Goal: Find specific page/section: Find specific page/section

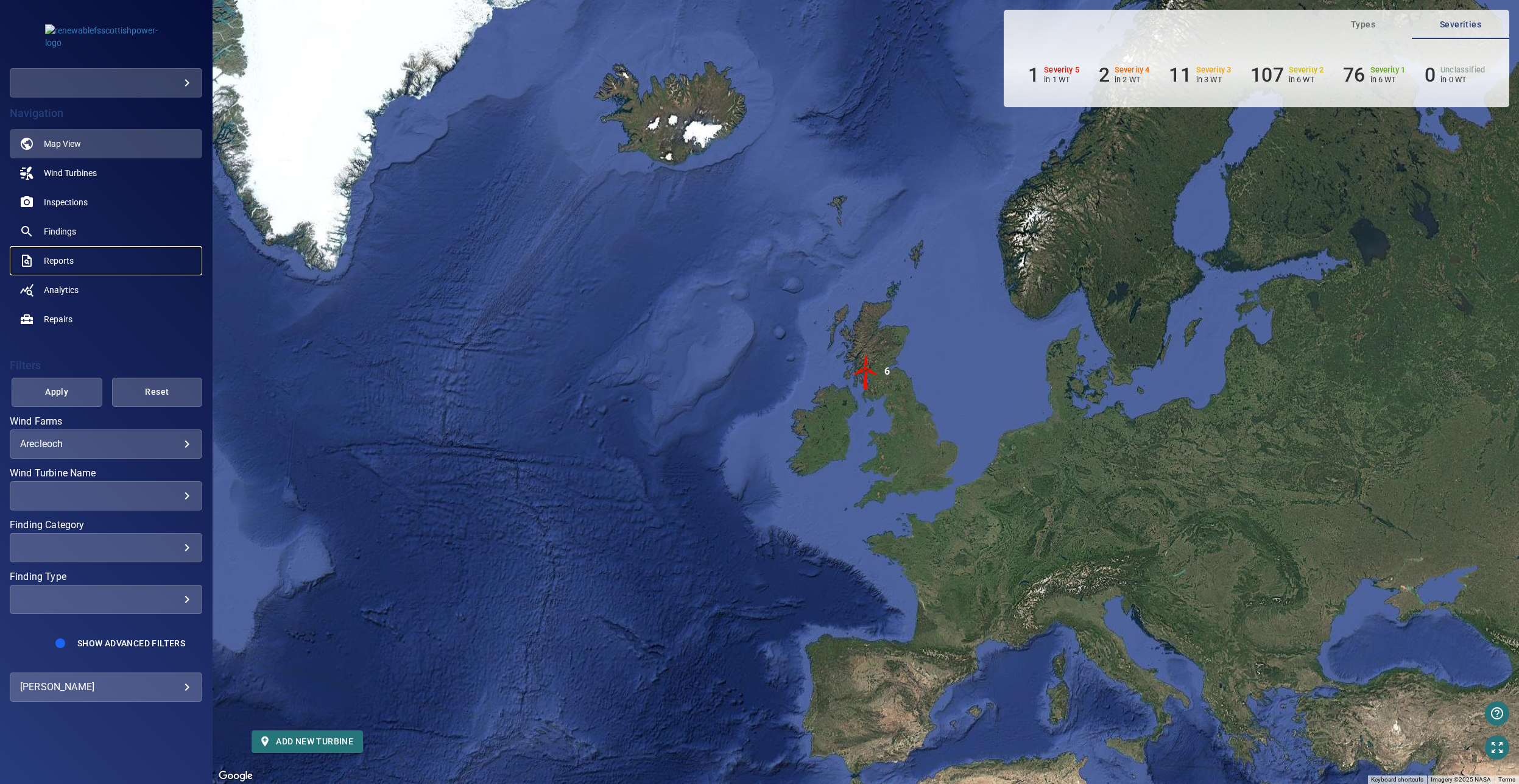
click at [70, 260] on span "Reports" at bounding box center [59, 260] width 30 height 12
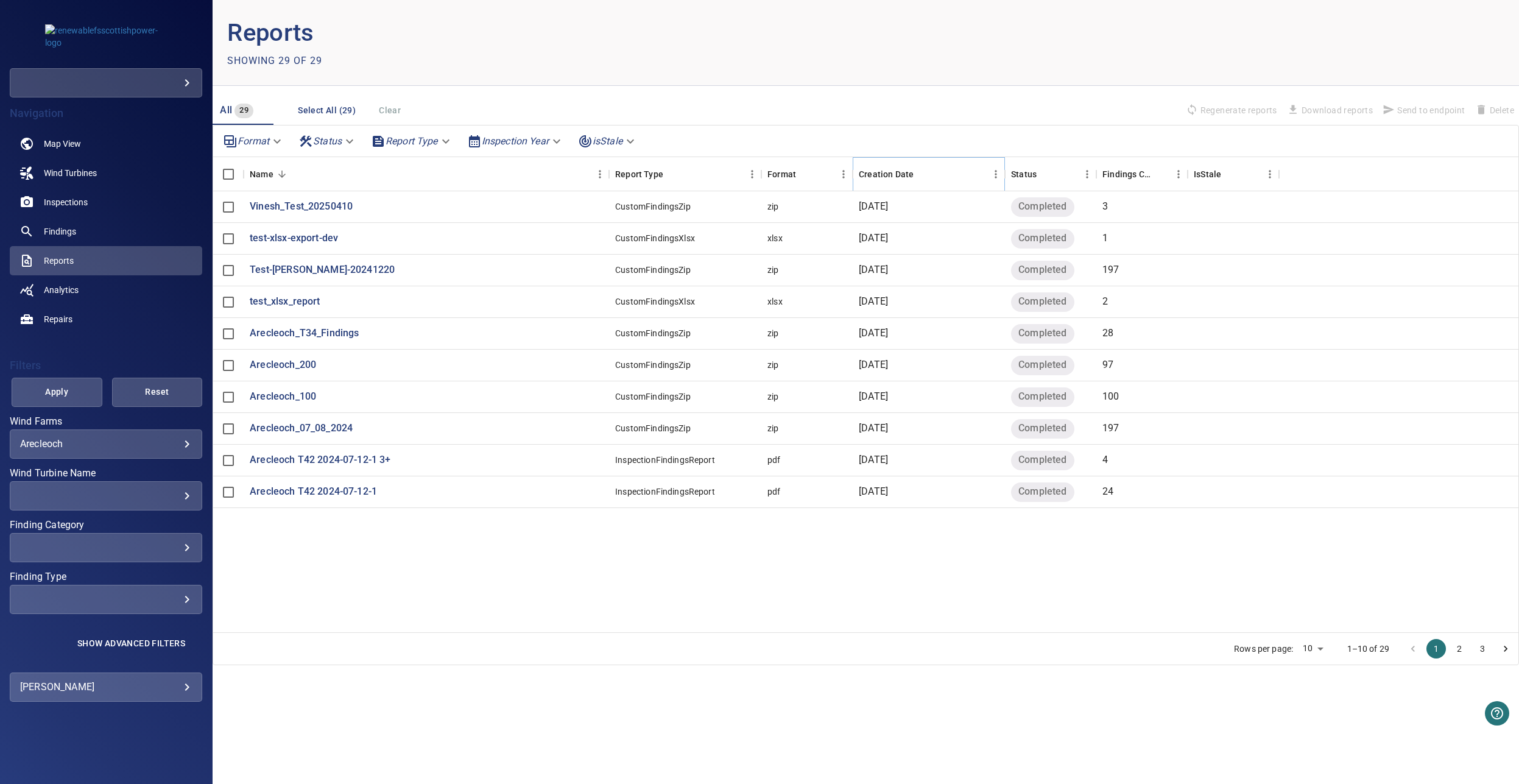
click at [916, 173] on icon "Sort" at bounding box center [922, 174] width 11 height 11
click at [354, 235] on p "aligned_dimensions_example" at bounding box center [316, 239] width 131 height 14
